Goal: Information Seeking & Learning: Learn about a topic

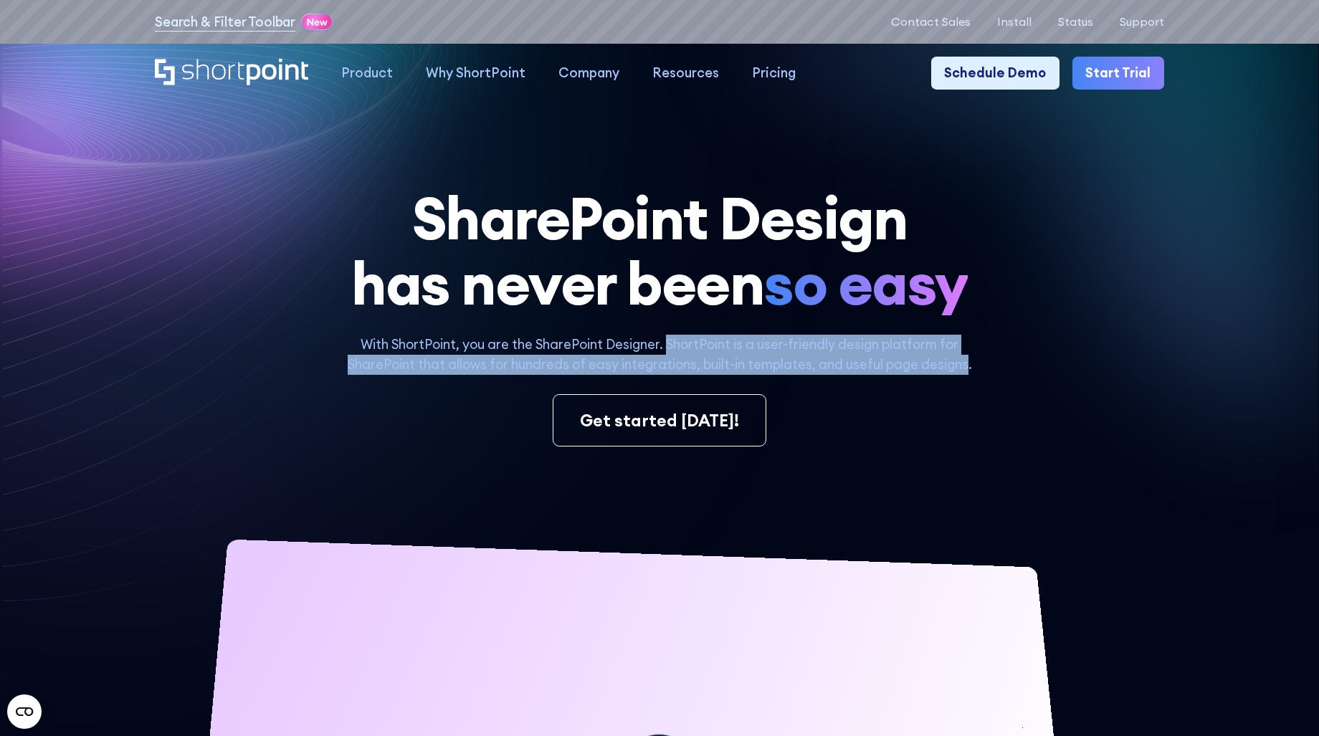
drag, startPoint x: 970, startPoint y: 369, endPoint x: 669, endPoint y: 343, distance: 302.9
click at [669, 343] on p "With ShortPoint, you are the SharePoint Designer. ShortPoint is a user-friendly…" at bounding box center [659, 354] width 668 height 39
copy p "ShortPoint is a user-friendly design platform for SharePoint that allows for hu…"
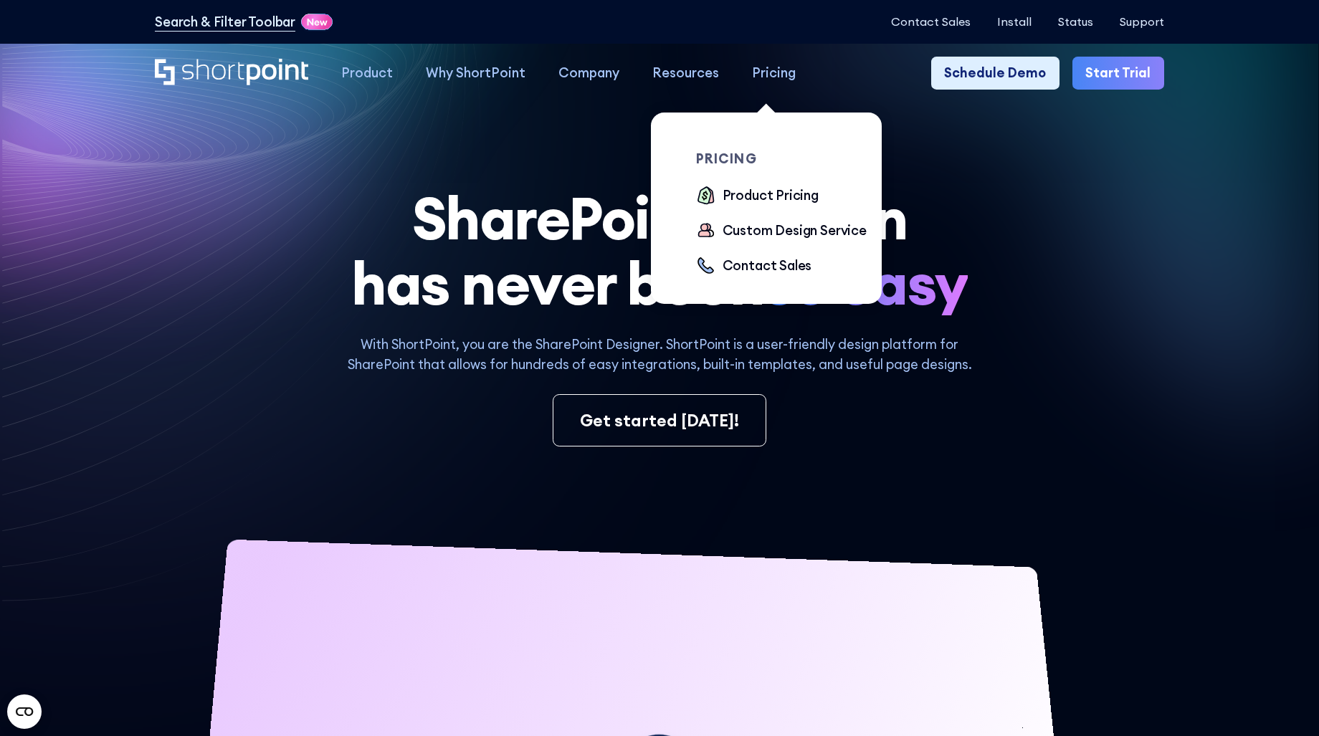
click at [763, 69] on div "Pricing" at bounding box center [774, 73] width 44 height 20
click at [773, 195] on div "Product Pricing" at bounding box center [770, 196] width 96 height 20
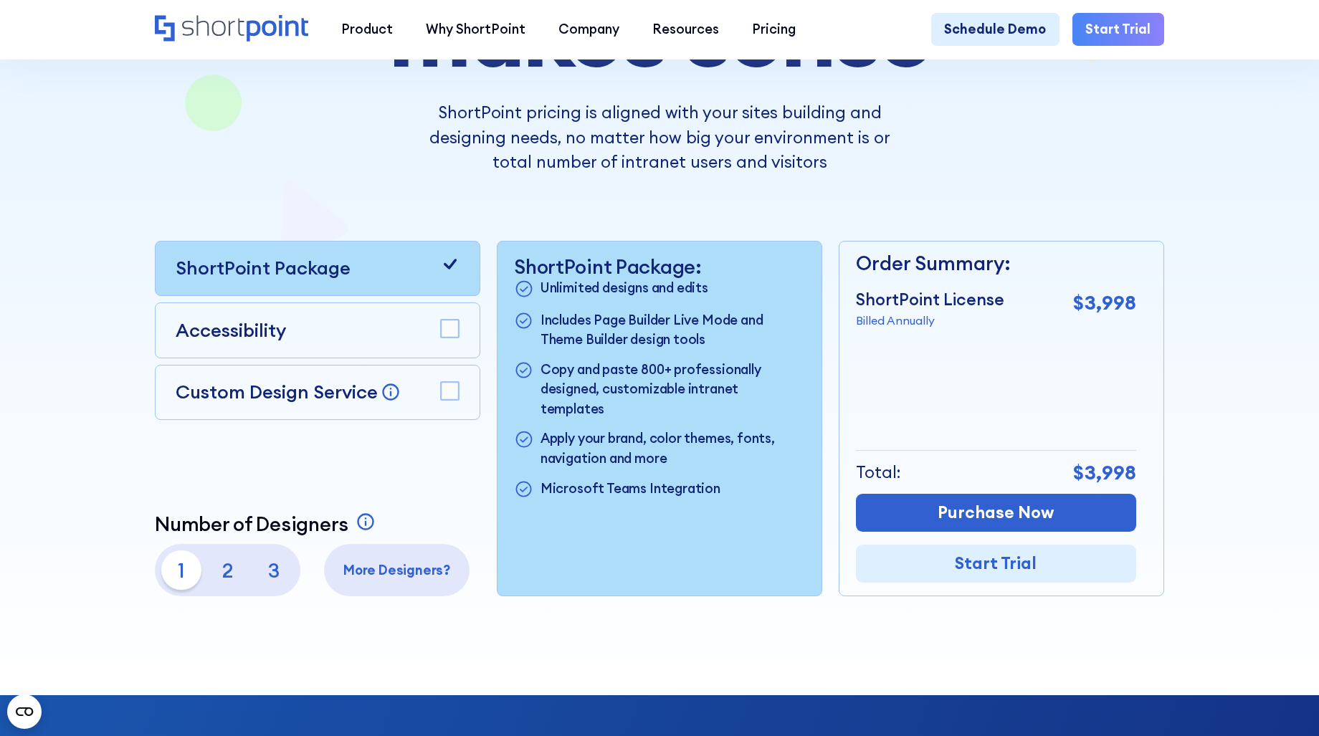
scroll to position [358, 0]
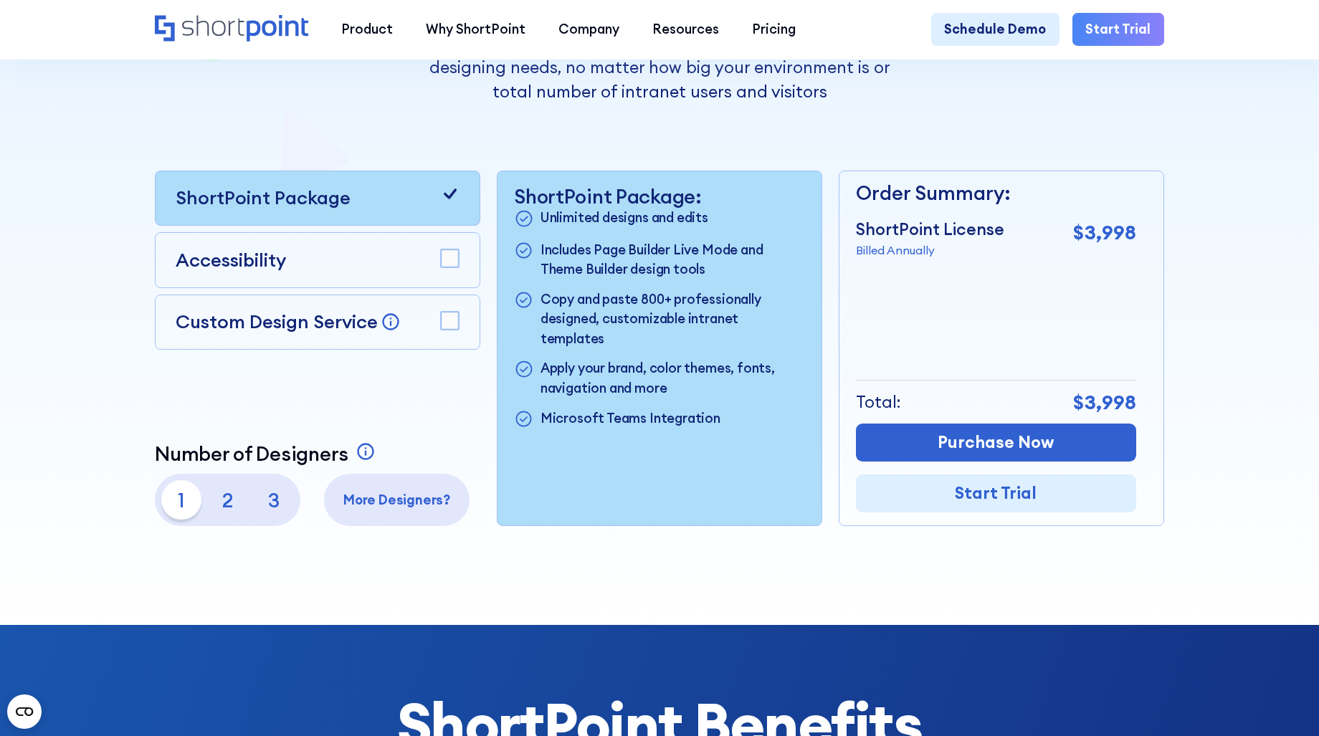
click at [393, 502] on p "More Designers?" at bounding box center [397, 500] width 132 height 20
